Goal: Find specific page/section: Find specific page/section

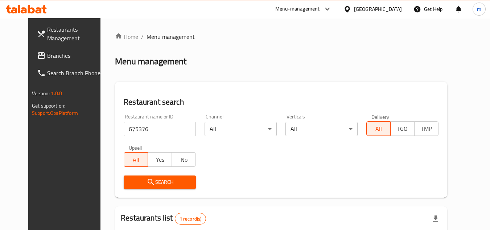
scroll to position [88, 0]
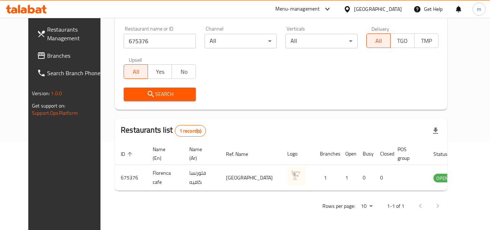
click at [370, 11] on div "[GEOGRAPHIC_DATA]" at bounding box center [378, 9] width 48 height 8
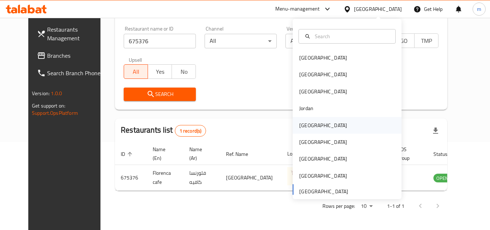
click at [311, 129] on div "[GEOGRAPHIC_DATA]" at bounding box center [324, 125] width 60 height 17
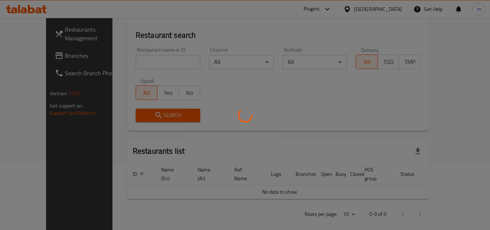
scroll to position [88, 0]
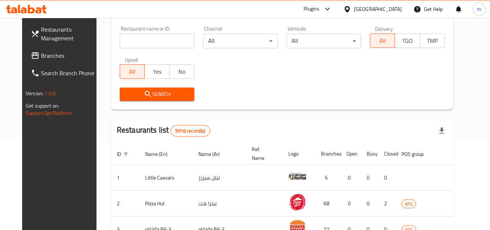
click at [52, 54] on span "Branches" at bounding box center [69, 55] width 57 height 9
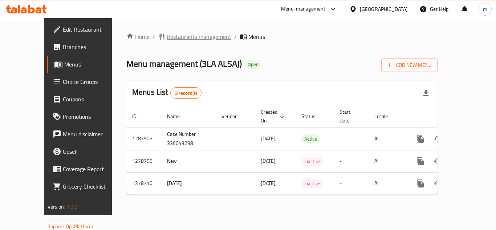
click at [186, 37] on span "Restaurants management" at bounding box center [199, 36] width 65 height 9
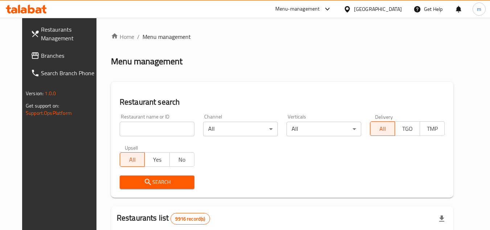
click at [139, 131] on input "search" at bounding box center [157, 129] width 75 height 15
paste input "693016"
type input "693016"
click at [131, 181] on span "Search" at bounding box center [157, 181] width 63 height 9
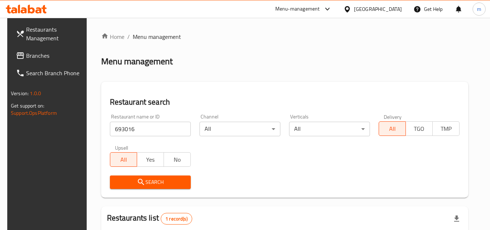
click at [395, 9] on div "Kuwait" at bounding box center [378, 9] width 48 height 8
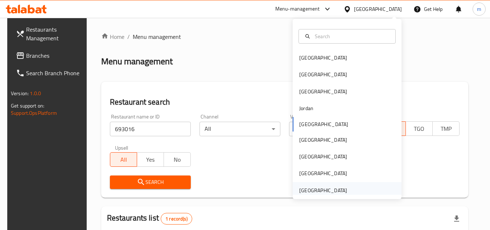
click at [321, 192] on div "[GEOGRAPHIC_DATA]" at bounding box center [323, 190] width 48 height 8
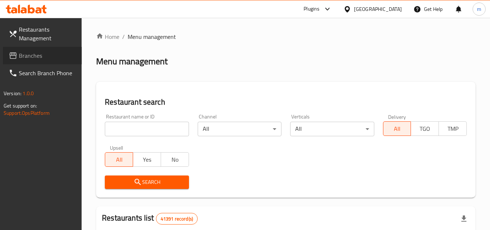
click at [30, 53] on span "Branches" at bounding box center [47, 55] width 57 height 9
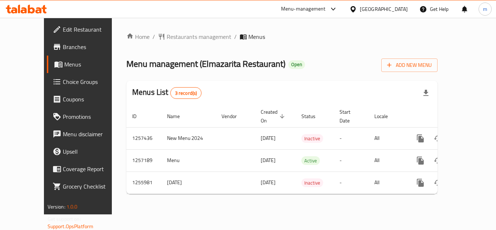
click at [217, 54] on div "Home / Restaurants management / Menus Menu management ( Elmazarita Restaurant )…" at bounding box center [281, 115] width 311 height 167
click at [175, 39] on span "Restaurants management" at bounding box center [199, 36] width 65 height 9
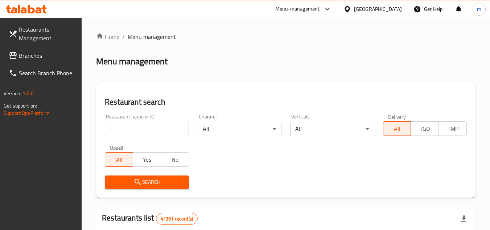
click at [155, 131] on input "search" at bounding box center [147, 129] width 84 height 15
paste input "/665407"
click at [115, 131] on input "/665407" at bounding box center [147, 129] width 84 height 15
type input "665407"
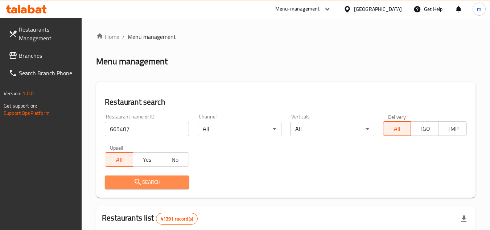
click at [149, 181] on span "Search" at bounding box center [147, 181] width 72 height 9
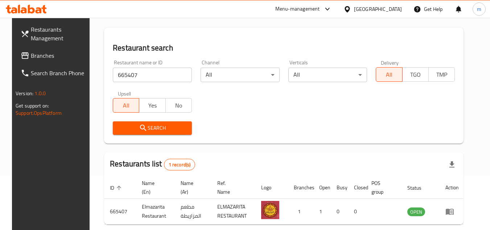
scroll to position [88, 0]
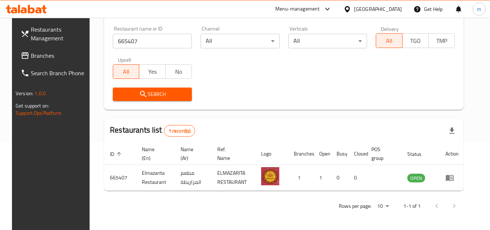
click at [45, 60] on span "Branches" at bounding box center [59, 55] width 57 height 9
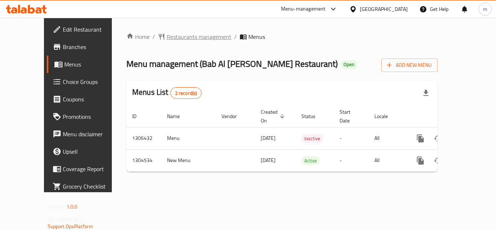
click at [174, 38] on span "Restaurants management" at bounding box center [199, 36] width 65 height 9
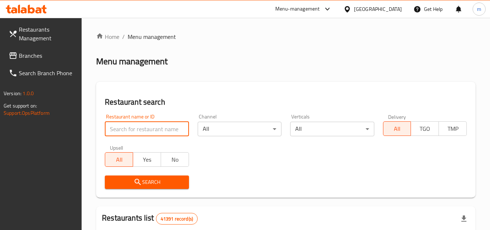
click at [149, 130] on input "search" at bounding box center [147, 129] width 84 height 15
paste input "703296"
type input "703296"
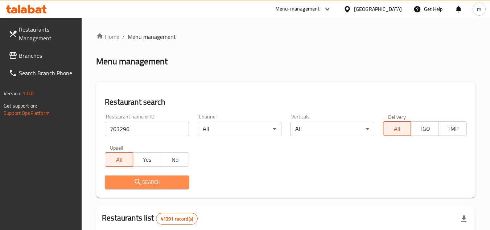
click at [143, 182] on span "Search" at bounding box center [147, 181] width 72 height 9
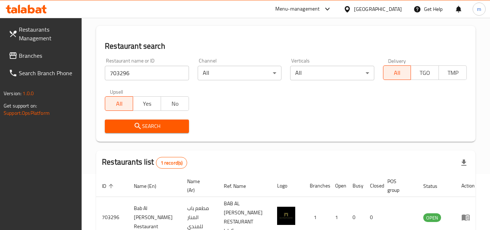
scroll to position [94, 0]
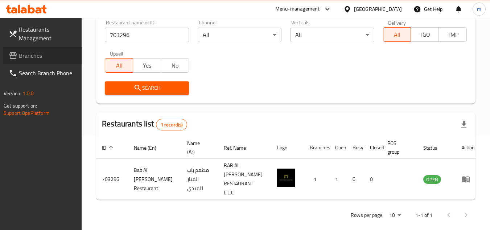
click at [35, 55] on span "Branches" at bounding box center [47, 55] width 57 height 9
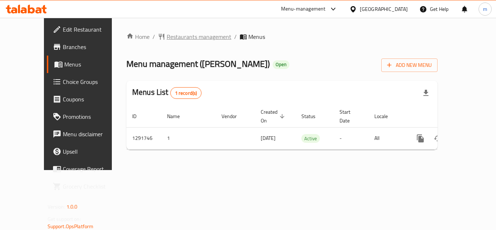
click at [178, 36] on span "Restaurants management" at bounding box center [199, 36] width 65 height 9
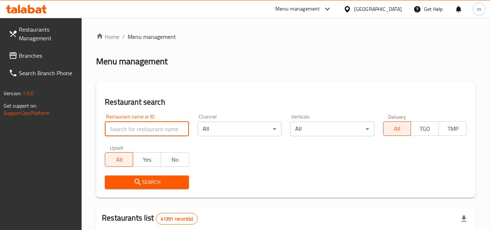
click at [140, 134] on input "search" at bounding box center [147, 129] width 84 height 15
paste input "698745"
type input "698745"
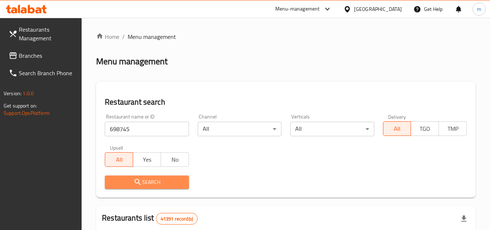
click at [138, 184] on icon "submit" at bounding box center [138, 181] width 9 height 9
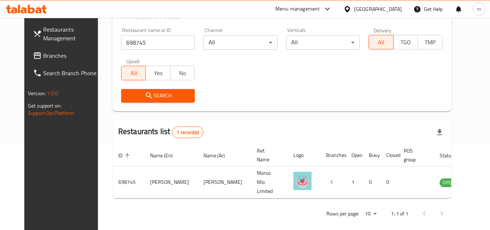
scroll to position [88, 0]
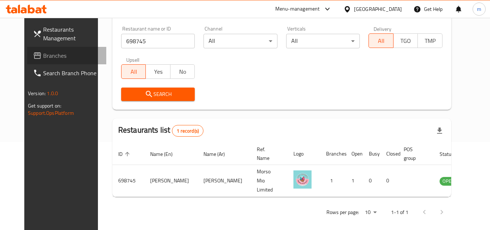
click at [50, 54] on span "Branches" at bounding box center [71, 55] width 57 height 9
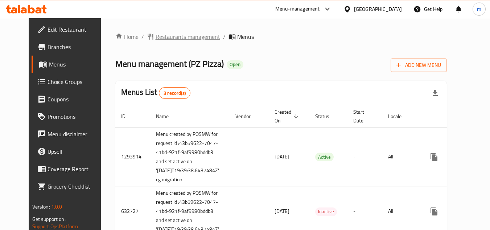
click at [176, 36] on span "Restaurants management" at bounding box center [188, 36] width 65 height 9
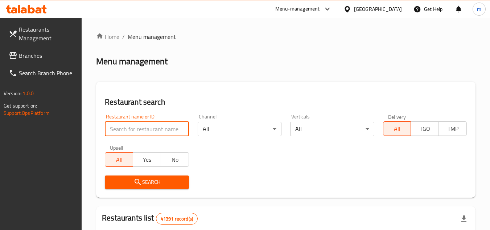
click at [159, 138] on div "Restaurant name or ID Restaurant name or ID" at bounding box center [147, 125] width 93 height 31
paste input "27671"
type input "27671"
click at [128, 178] on span "Search" at bounding box center [147, 181] width 72 height 9
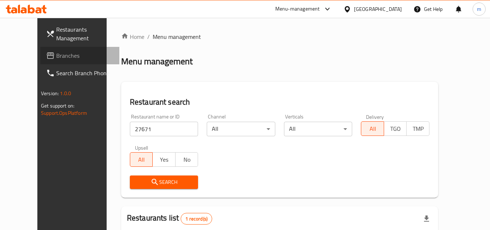
click at [56, 57] on span "Branches" at bounding box center [84, 55] width 57 height 9
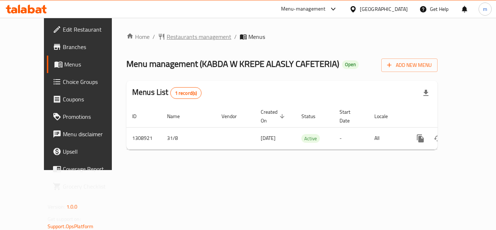
click at [189, 38] on span "Restaurants management" at bounding box center [199, 36] width 65 height 9
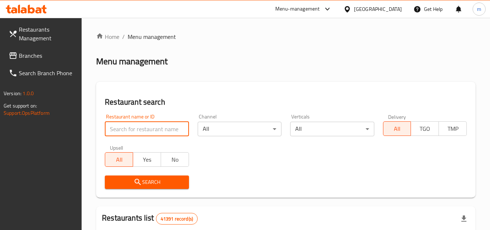
click at [153, 132] on input "search" at bounding box center [147, 129] width 84 height 15
paste input "704973"
type input "704973"
click at [127, 181] on span "Search" at bounding box center [147, 181] width 72 height 9
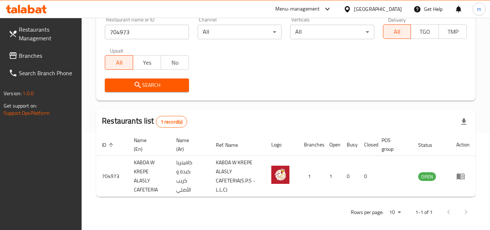
scroll to position [103, 0]
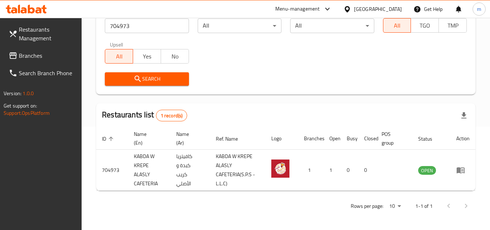
click at [37, 56] on span "Branches" at bounding box center [47, 55] width 57 height 9
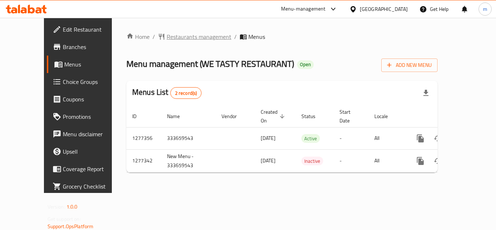
click at [172, 36] on span "Restaurants management" at bounding box center [199, 36] width 65 height 9
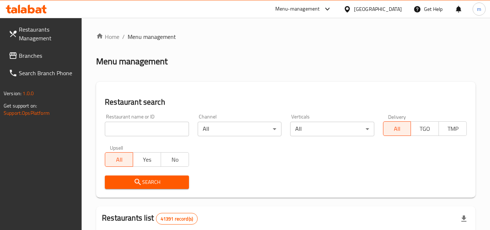
click at [144, 130] on input "search" at bounding box center [147, 129] width 84 height 15
paste input "692414"
type input "692414"
click at [131, 184] on span "Search" at bounding box center [147, 181] width 72 height 9
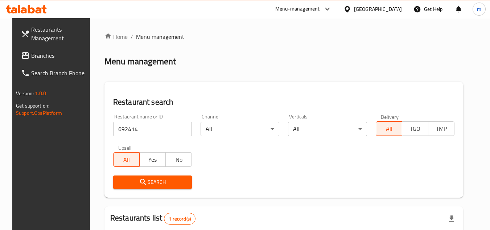
scroll to position [88, 0]
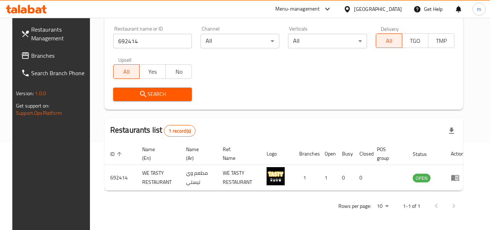
click at [46, 58] on span "Branches" at bounding box center [59, 55] width 57 height 9
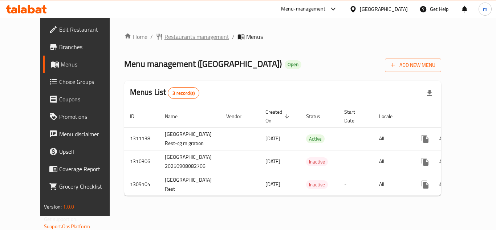
click at [170, 39] on span "Restaurants management" at bounding box center [196, 36] width 65 height 9
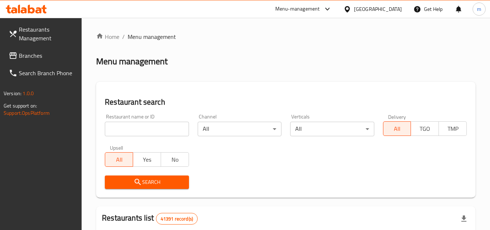
click at [167, 126] on input "search" at bounding box center [147, 129] width 84 height 15
paste input "27164"
type input "27164"
click at [138, 181] on icon "submit" at bounding box center [138, 181] width 9 height 9
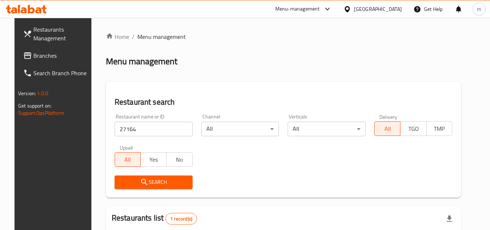
scroll to position [88, 0]
